Goal: Use online tool/utility: Utilize a website feature to perform a specific function

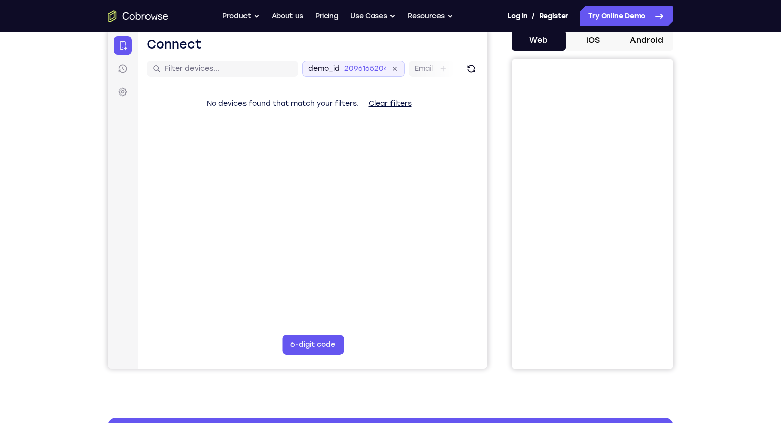
click at [395, 68] on icon at bounding box center [394, 69] width 8 height 8
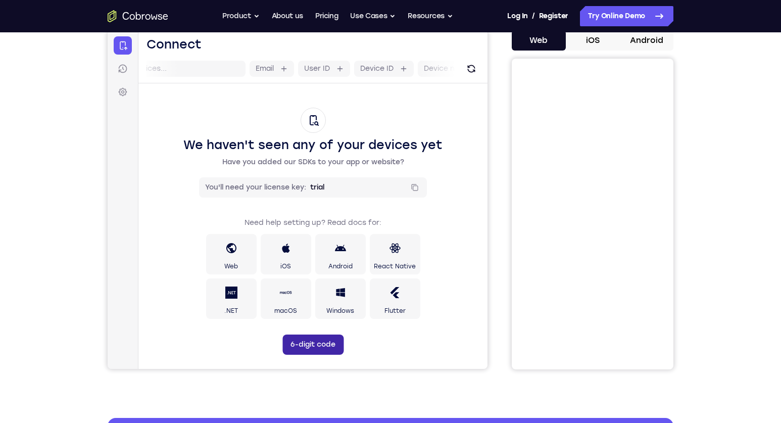
click at [321, 347] on button "6-digit code" at bounding box center [312, 344] width 61 height 20
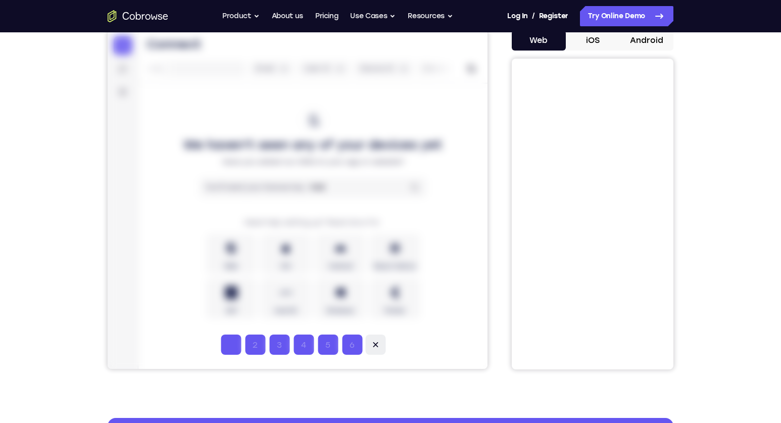
click at [379, 345] on icon at bounding box center [375, 344] width 10 height 10
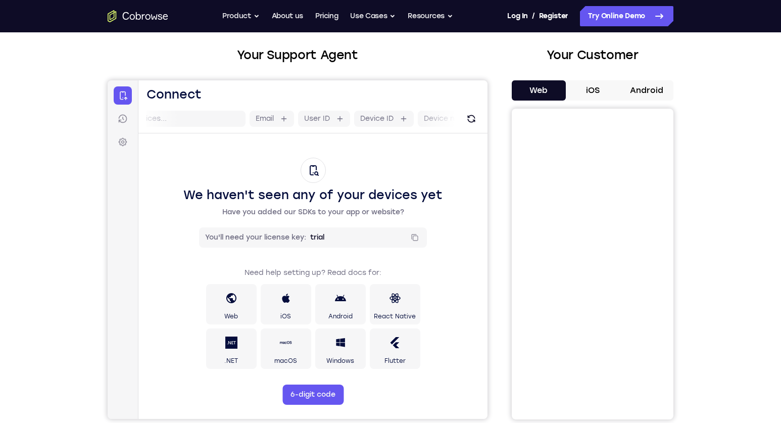
scroll to position [50, 0]
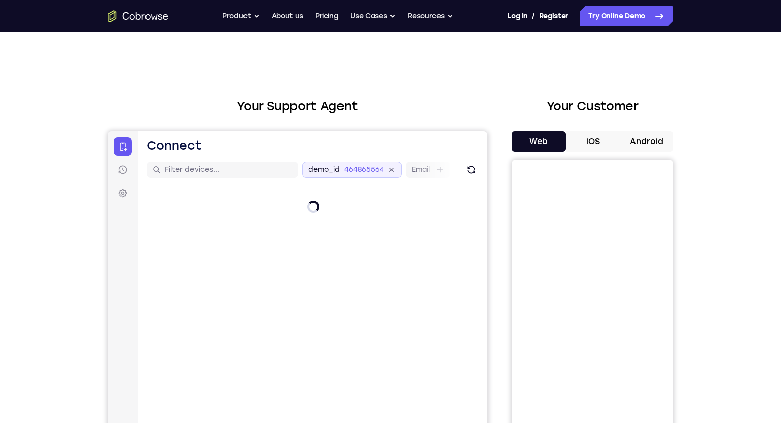
click at [389, 170] on icon at bounding box center [392, 170] width 12 height 12
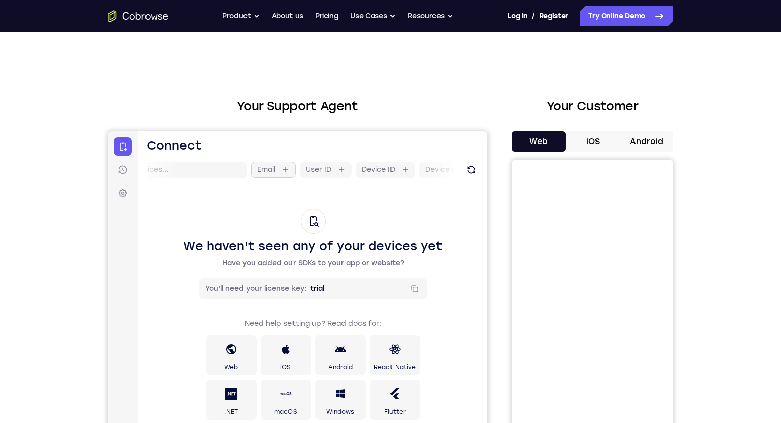
drag, startPoint x: 299, startPoint y: 167, endPoint x: 285, endPoint y: 168, distance: 14.2
click at [285, 168] on icon at bounding box center [285, 170] width 8 height 8
click at [366, 172] on icon at bounding box center [369, 170] width 8 height 8
click at [353, 173] on label "Device ID" at bounding box center [352, 170] width 33 height 10
click at [374, 173] on input "Device ID" at bounding box center [375, 170] width 2 height 10
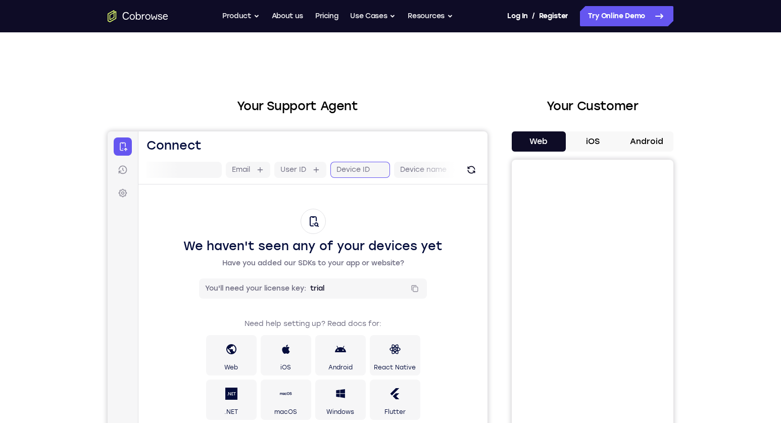
scroll to position [0, 90]
drag, startPoint x: 341, startPoint y: 168, endPoint x: 360, endPoint y: 172, distance: 19.0
drag, startPoint x: 360, startPoint y: 172, endPoint x: 370, endPoint y: 174, distance: 10.3
click at [370, 172] on icon at bounding box center [368, 170] width 8 height 8
paste input "3091295281"
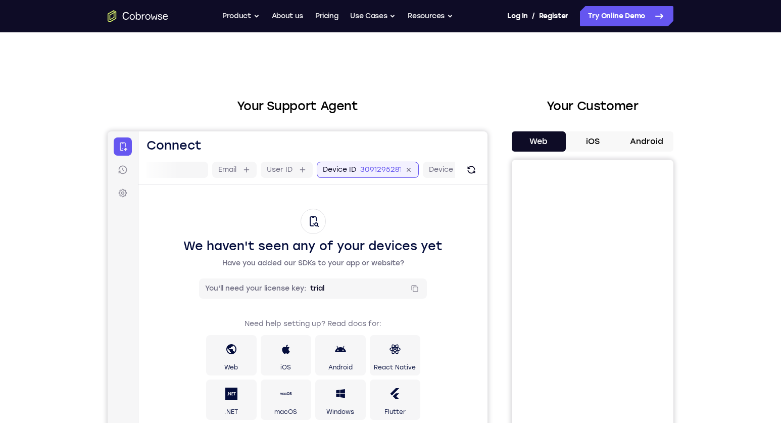
type input "3091295281"
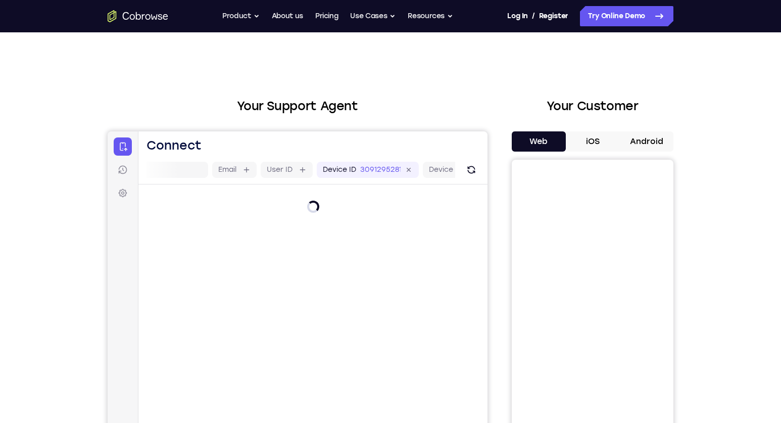
click at [469, 195] on main "Email User ID Device ID 3091295281 3091295281 Device name 6-digit code Code ent…" at bounding box center [312, 325] width 349 height 338
click at [398, 167] on div "Email User ID Device ID 3091295281 3091295281 Device name" at bounding box center [353, 170] width 283 height 16
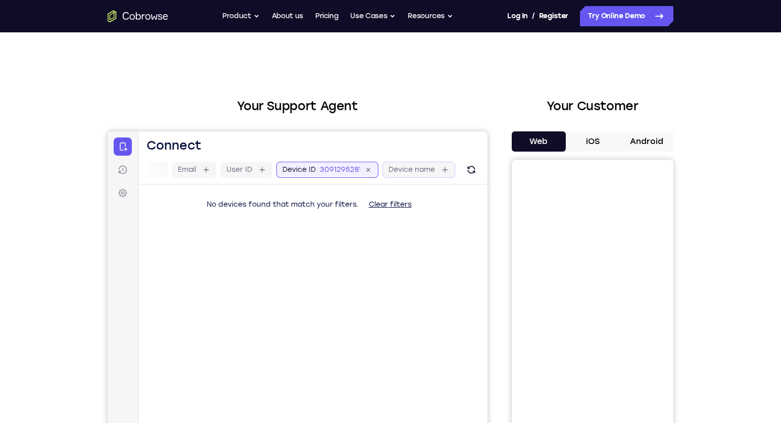
scroll to position [0, 132]
click at [468, 170] on icon "Refresh" at bounding box center [471, 169] width 9 height 9
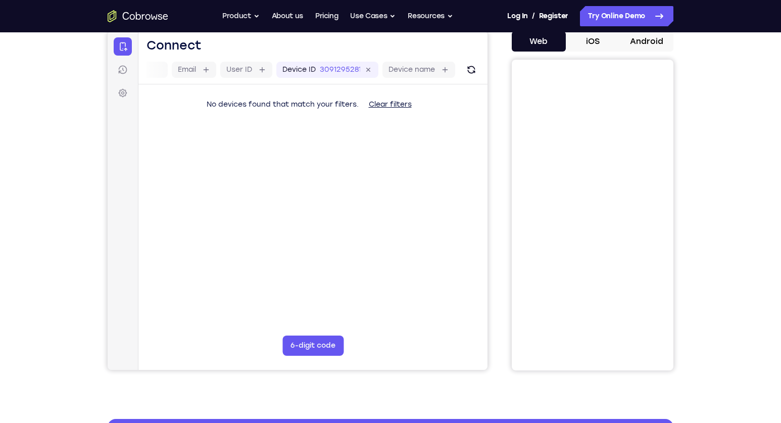
scroll to position [101, 0]
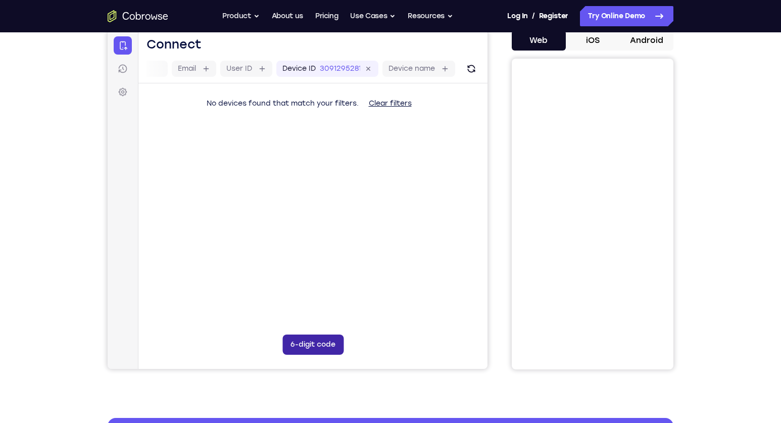
click at [297, 349] on button "6-digit code" at bounding box center [312, 344] width 61 height 20
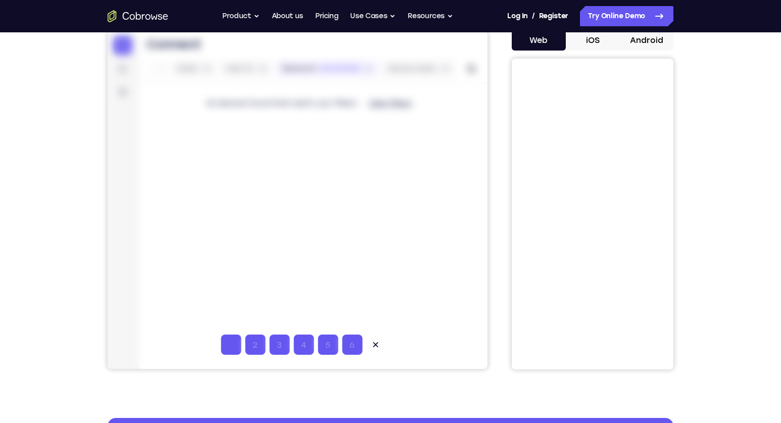
click at [376, 340] on icon at bounding box center [375, 344] width 10 height 10
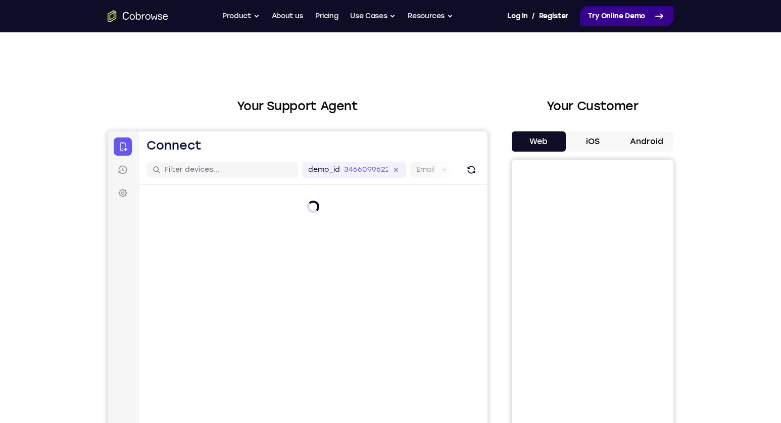
click at [609, 20] on link "Try Online Demo" at bounding box center [626, 16] width 93 height 20
click at [604, 18] on link "Try Online Demo" at bounding box center [626, 16] width 93 height 20
click at [388, 169] on icon at bounding box center [391, 170] width 12 height 12
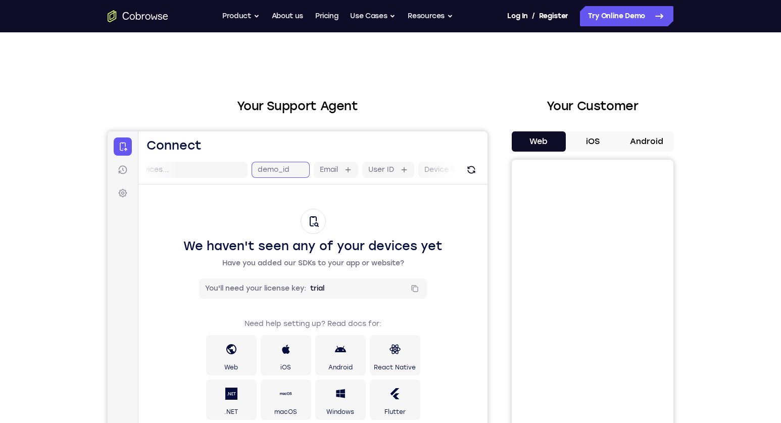
paste input "3091295281"
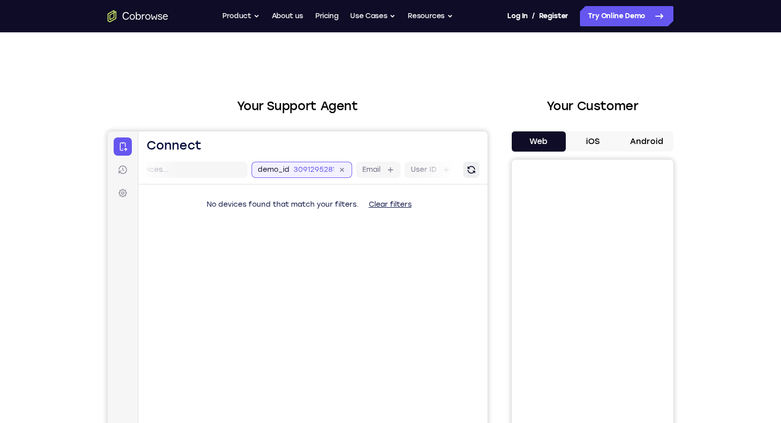
type input "3091295281"
click at [469, 169] on icon "Refresh" at bounding box center [471, 169] width 13 height 13
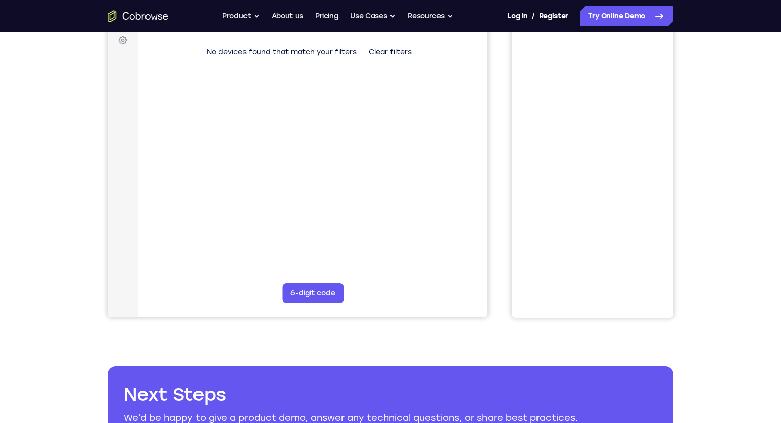
scroll to position [0, 0]
